Goal: Feedback & Contribution: Submit feedback/report problem

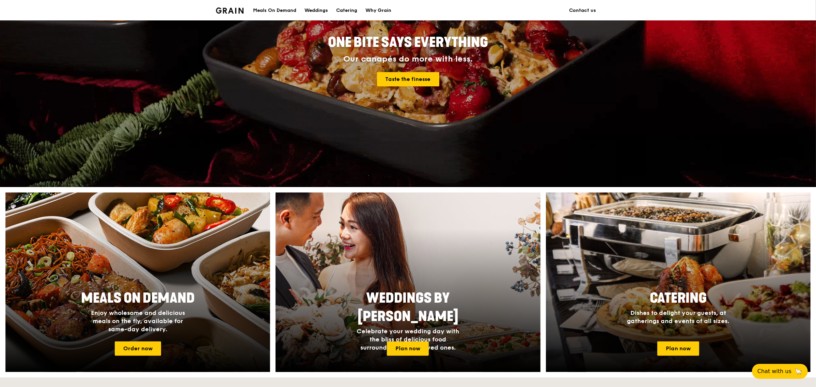
scroll to position [128, 0]
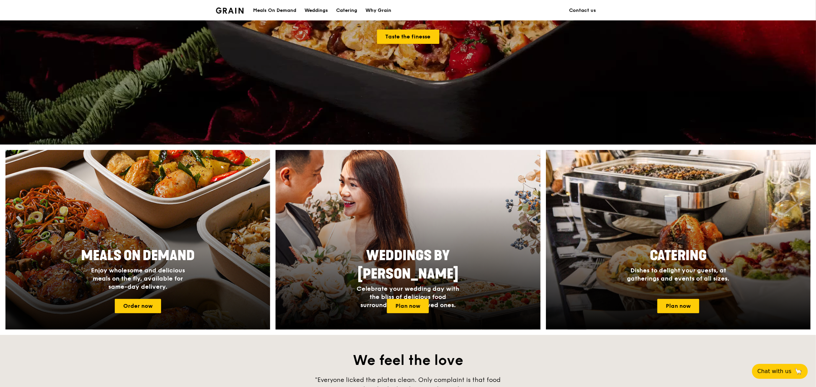
click at [156, 287] on span "Enjoy wholesome and delicious meals on the fly, available for same-day delivery." at bounding box center [138, 279] width 94 height 24
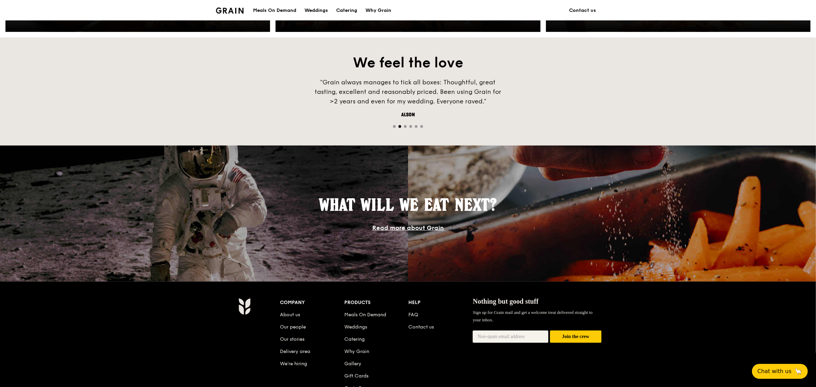
scroll to position [468, 0]
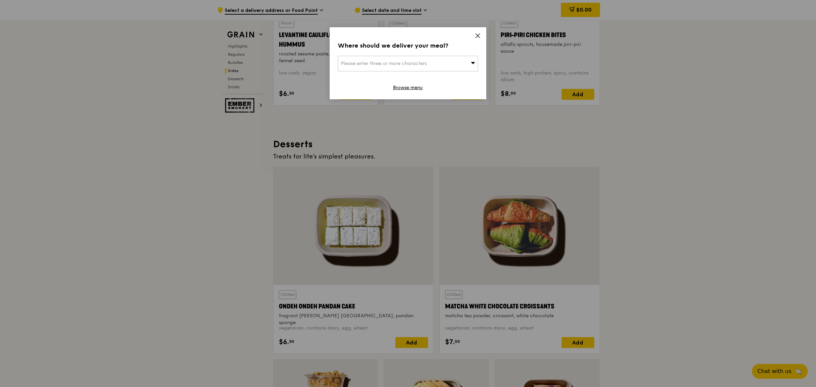
scroll to position [1827, 0]
click at [476, 33] on icon at bounding box center [477, 36] width 6 height 6
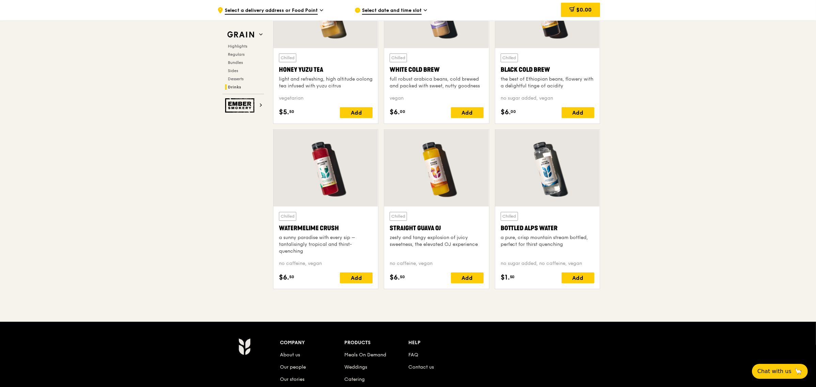
scroll to position [2733, 0]
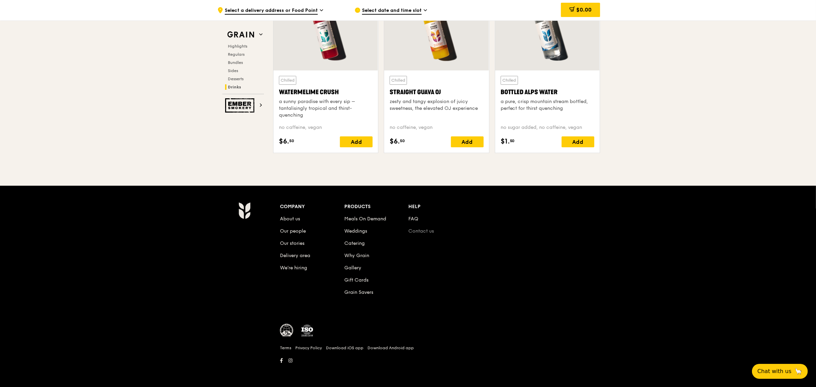
click at [423, 232] on link "Contact us" at bounding box center [421, 231] width 26 height 6
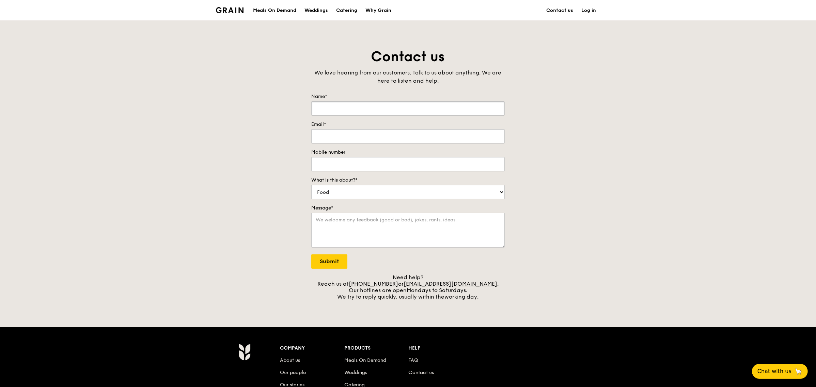
click at [352, 112] on input "Name*" at bounding box center [407, 108] width 193 height 14
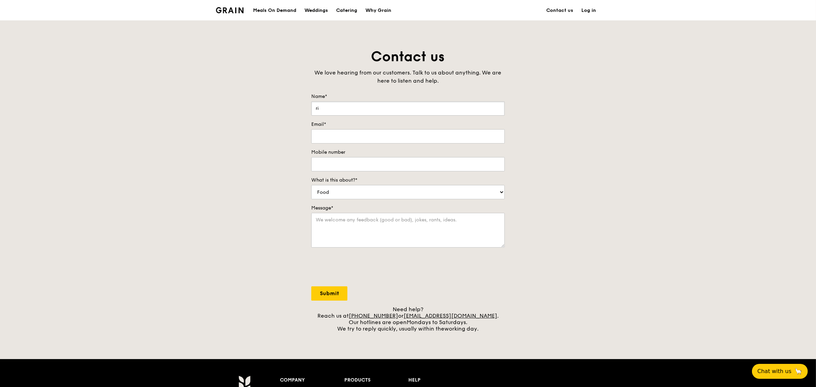
type input "r"
type input "Riane Ang"
type input "[EMAIL_ADDRESS][DOMAIN_NAME]"
type input "86003626"
click at [344, 196] on select "Food Service Billing/Payment Catering Others" at bounding box center [407, 192] width 193 height 14
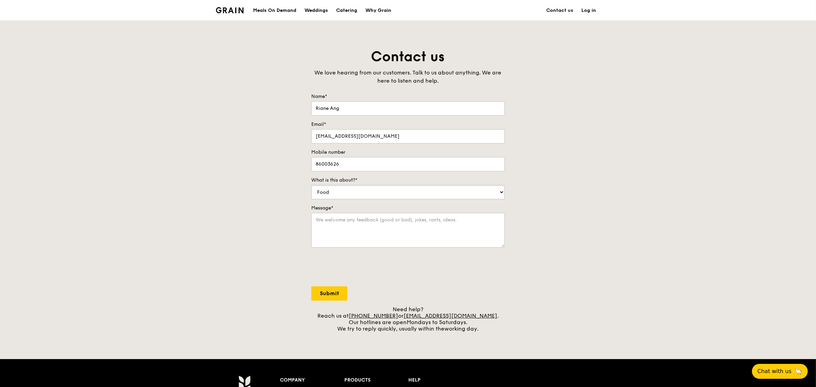
select select "Catering"
click at [311, 186] on select "Food Service Billing/Payment Catering Others" at bounding box center [407, 192] width 193 height 14
click at [354, 230] on textarea "Message*" at bounding box center [407, 230] width 193 height 35
click at [433, 219] on textarea "Hi Grain, I would like to enquiry on Bento" at bounding box center [407, 230] width 193 height 35
click at [418, 221] on textarea "Hi Grain, I would like to enquiry on Bento" at bounding box center [407, 230] width 193 height 35
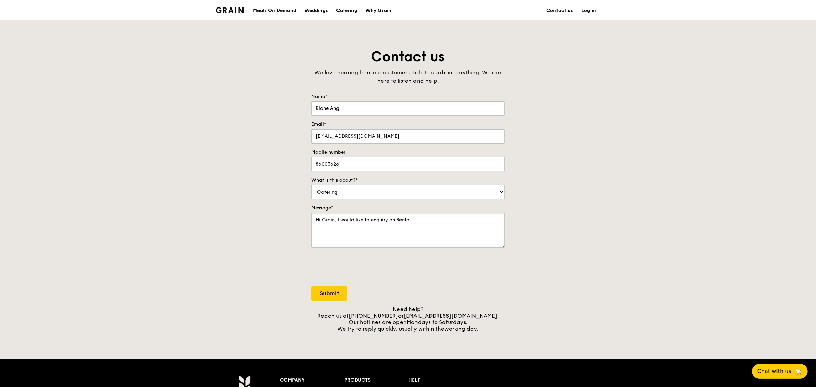
drag, startPoint x: 398, startPoint y: 218, endPoint x: 411, endPoint y: 215, distance: 13.6
click at [411, 215] on textarea "Hi Grain, I would like to enquiry on Bento" at bounding box center [407, 230] width 193 height 35
click at [424, 225] on textarea "Hi Grain, I would like to enquiry on Bento" at bounding box center [407, 230] width 193 height 35
type textarea "Hi Grain, I would like to enquiry on Bento for 30 to 32 pax. Could you please s…"
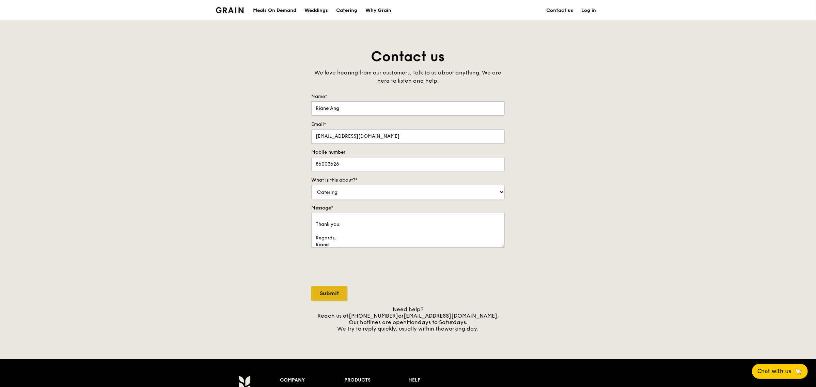
click at [329, 296] on input "Submit" at bounding box center [329, 294] width 36 height 14
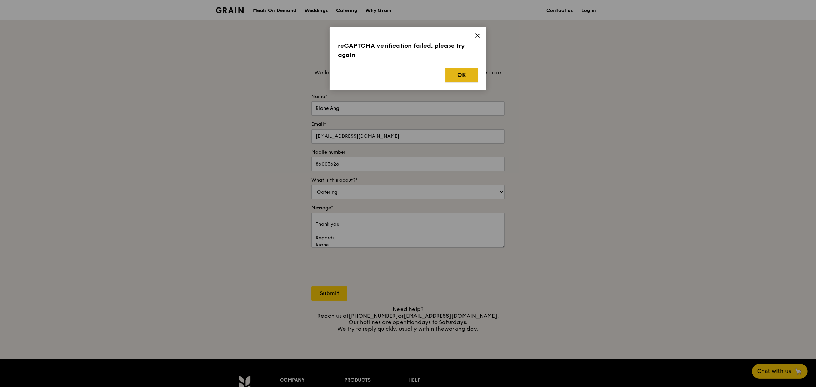
click at [454, 79] on button "OK" at bounding box center [461, 75] width 33 height 14
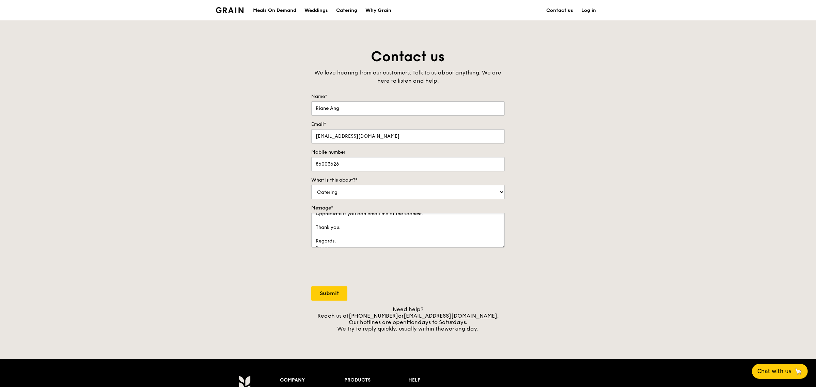
scroll to position [0, 0]
drag, startPoint x: 352, startPoint y: 242, endPoint x: 290, endPoint y: 202, distance: 73.8
click at [290, 202] on div "Contact us We love hearing from our customers. Talk to us about anything. We ar…" at bounding box center [408, 190] width 816 height 285
click at [704, 206] on div "Contact us We love hearing from our customers. Talk to us about anything. We ar…" at bounding box center [408, 190] width 816 height 285
click at [328, 295] on input "Submit" at bounding box center [329, 294] width 36 height 14
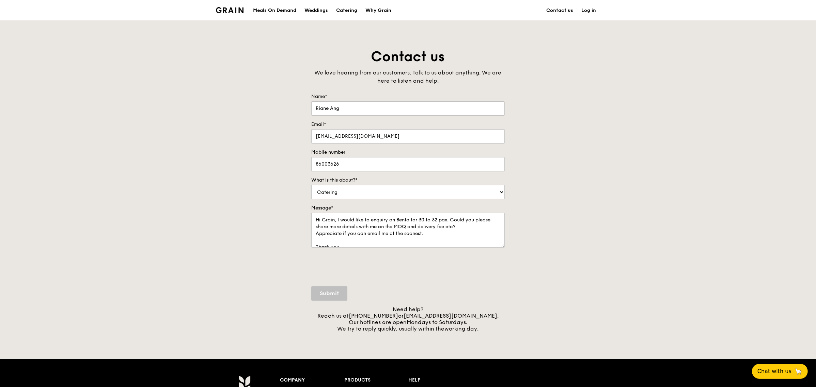
select select "Food"
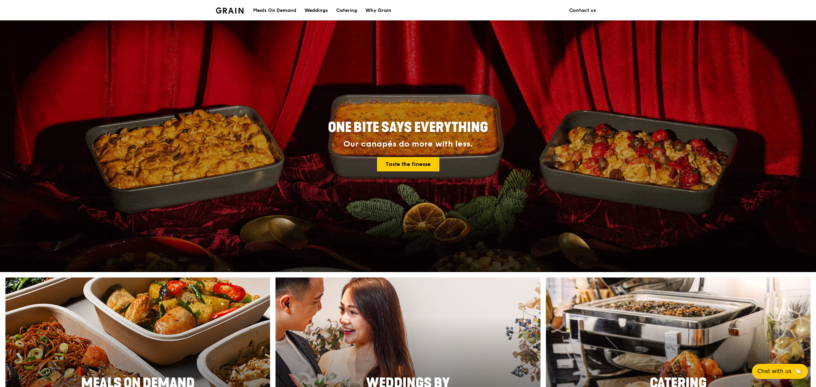
scroll to position [170, 0]
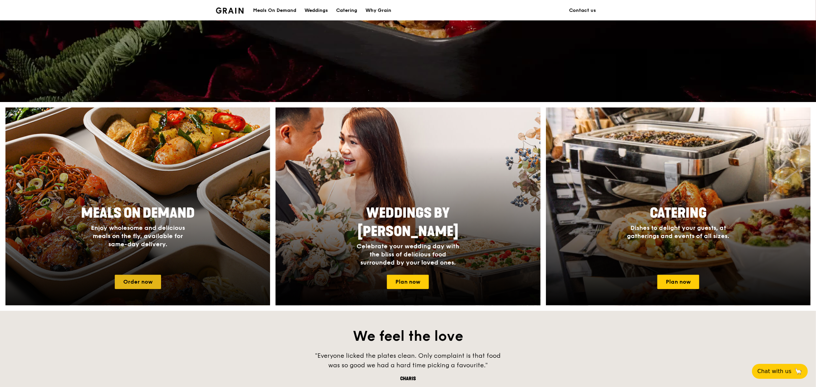
click at [147, 281] on link "Order now" at bounding box center [138, 282] width 46 height 14
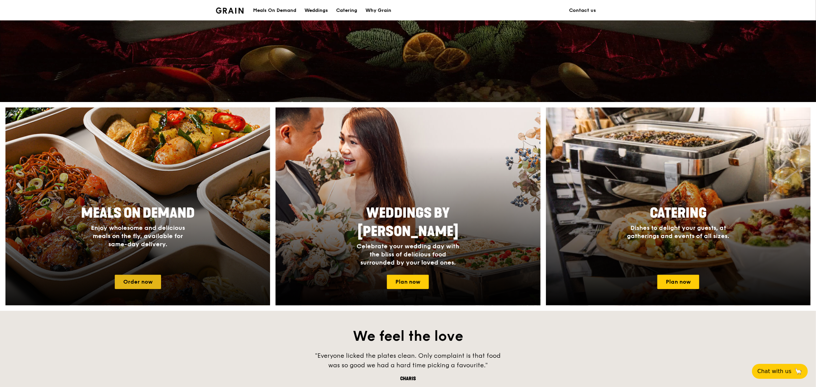
scroll to position [0, 0]
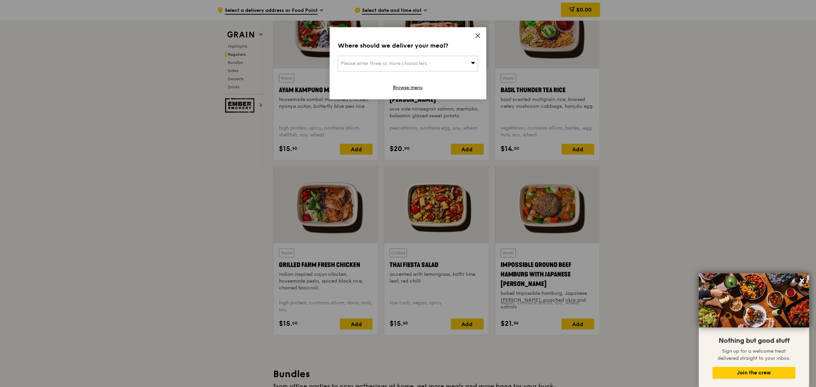
scroll to position [468, 0]
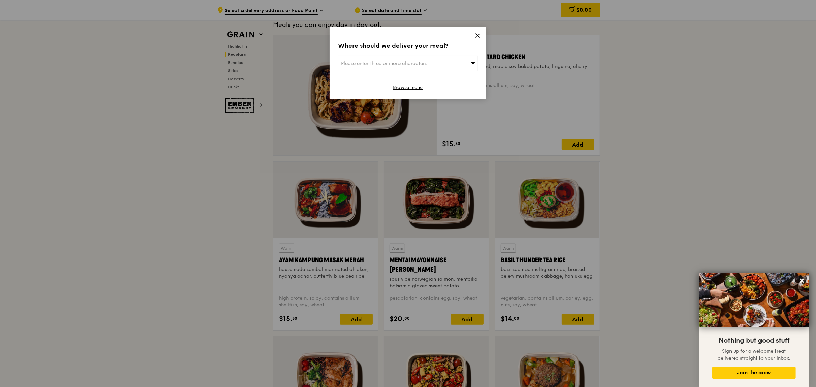
drag, startPoint x: 473, startPoint y: 34, endPoint x: 463, endPoint y: 25, distance: 13.5
click at [473, 34] on div "Where should we deliver your meal? Please enter three or more characters Browse…" at bounding box center [407, 63] width 157 height 72
click at [478, 38] on icon at bounding box center [477, 36] width 6 height 6
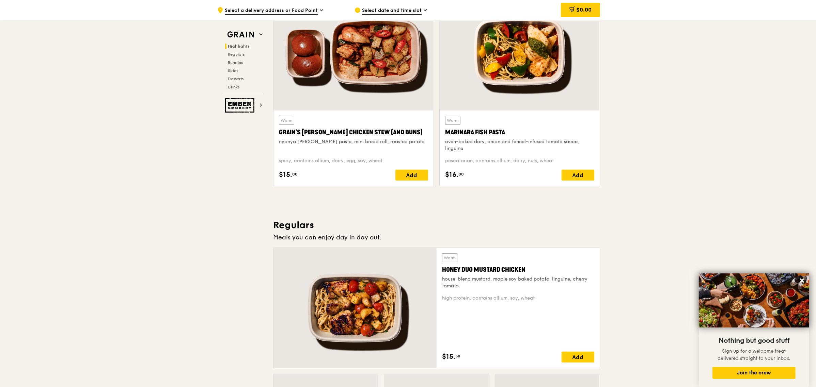
scroll to position [170, 0]
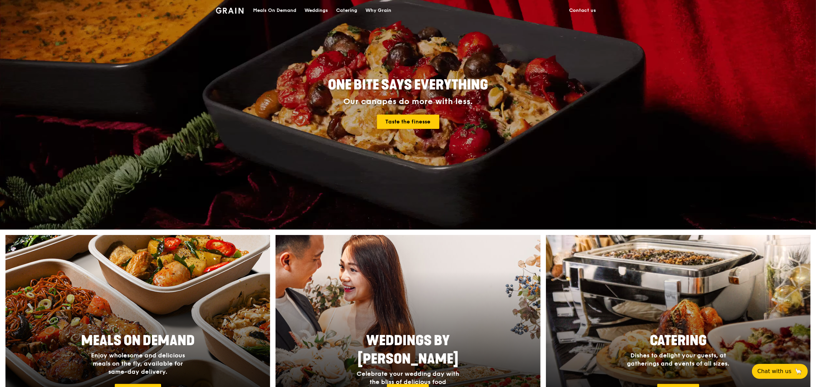
scroll to position [128, 0]
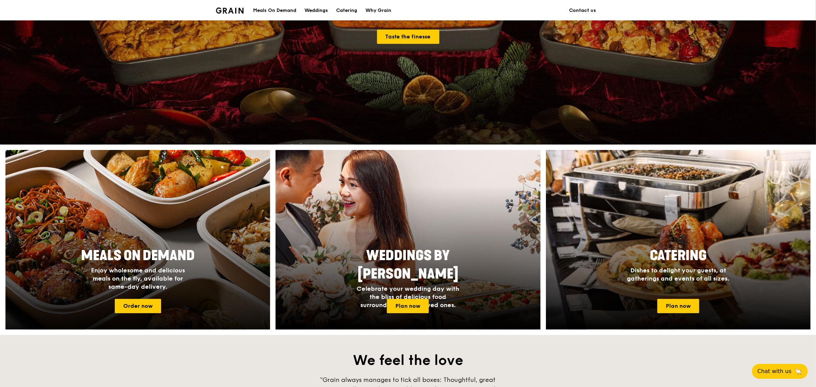
click at [207, 278] on div "Meals On Demand Enjoy wholesome and delicious meals on the fly, available for s…" at bounding box center [137, 269] width 264 height 50
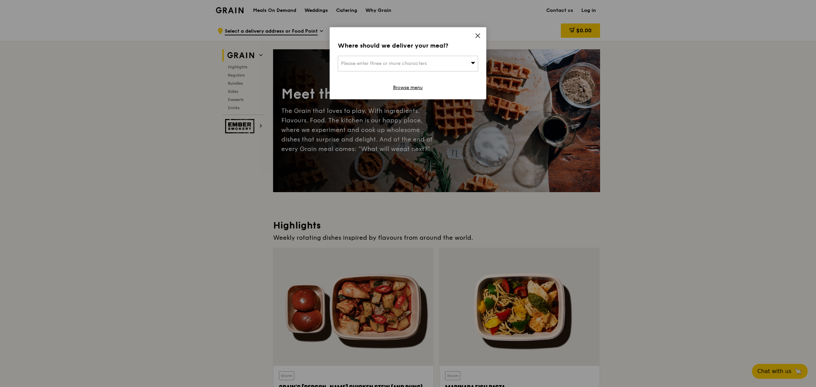
click at [475, 36] on icon at bounding box center [477, 36] width 6 height 6
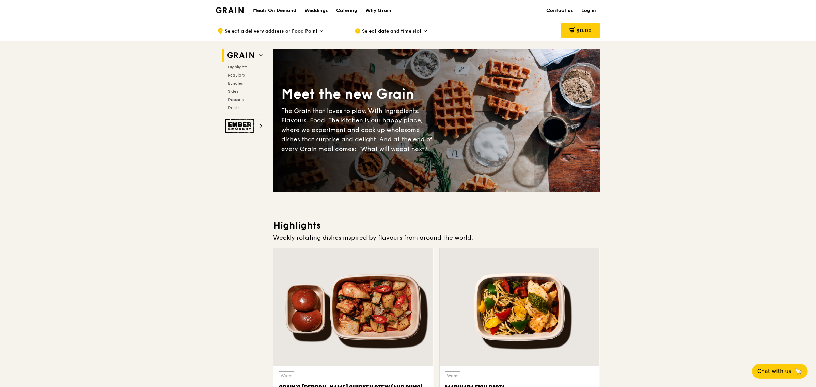
scroll to position [170, 0]
